Goal: Task Accomplishment & Management: Complete application form

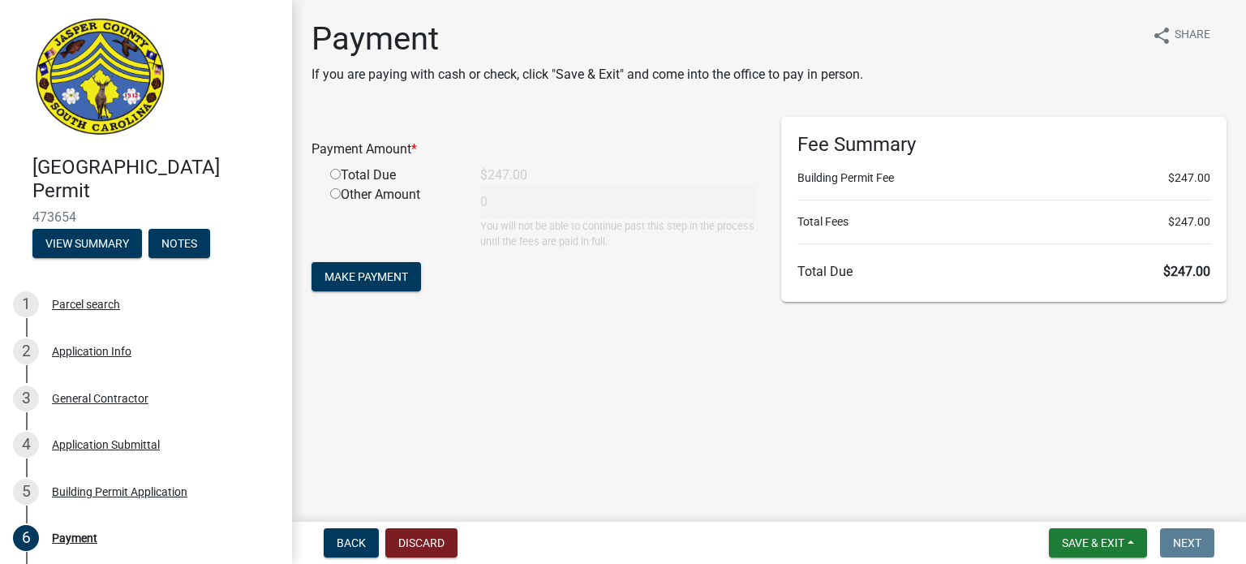
click at [334, 174] on input "radio" at bounding box center [335, 174] width 11 height 11
radio input "true"
type input "247"
click at [375, 270] on span "Make Payment" at bounding box center [367, 276] width 84 height 13
